Goal: Transaction & Acquisition: Subscribe to service/newsletter

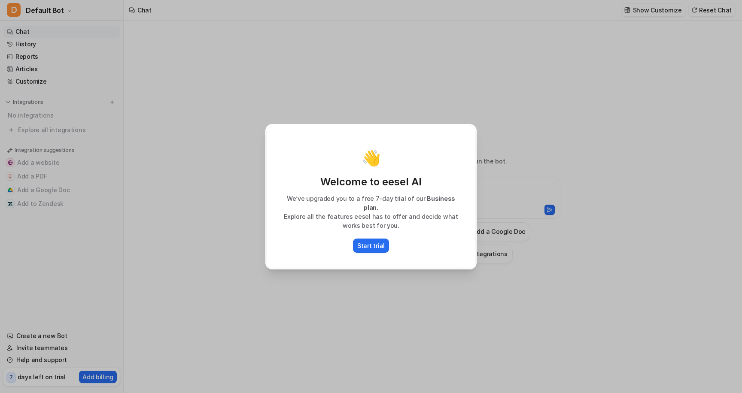
type textarea "**********"
click at [367, 241] on p "Start trial" at bounding box center [370, 245] width 27 height 9
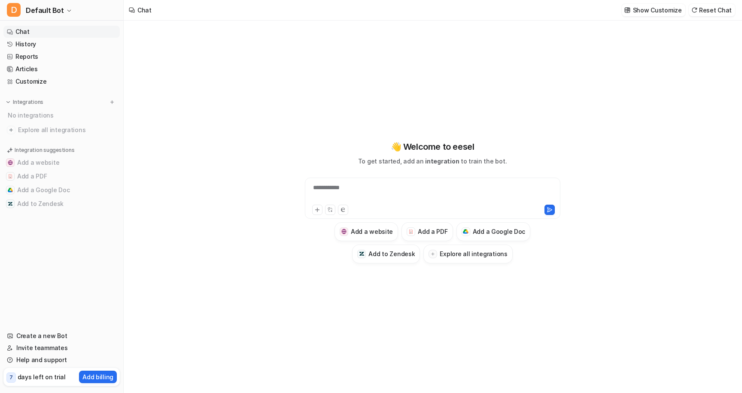
click at [38, 241] on nav "Chat History Reports Articles Customize Integrations No integrations Explore al…" at bounding box center [61, 172] width 123 height 301
